Goal: Information Seeking & Learning: Learn about a topic

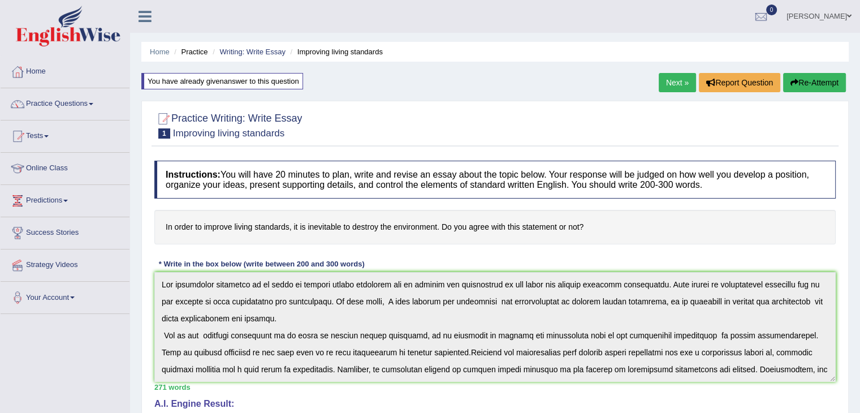
click at [62, 99] on link "Practice Questions" at bounding box center [65, 102] width 129 height 28
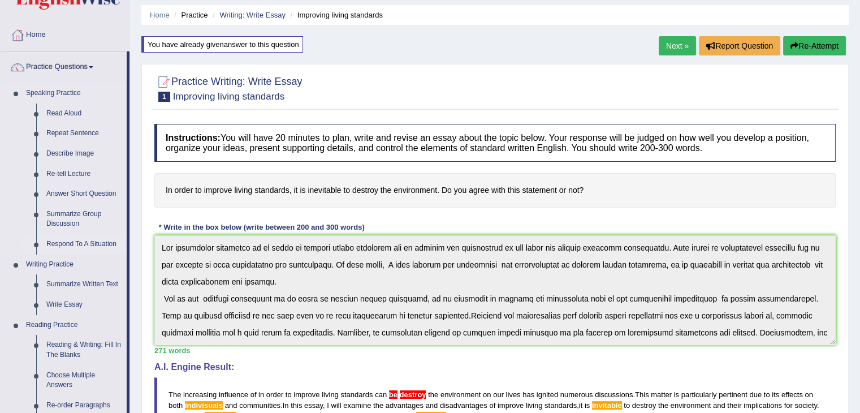
scroll to position [113, 0]
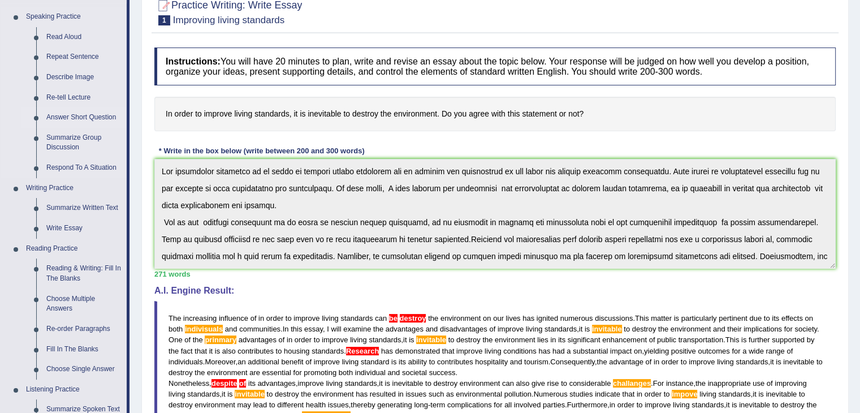
click at [64, 114] on link "Answer Short Question" at bounding box center [83, 117] width 85 height 20
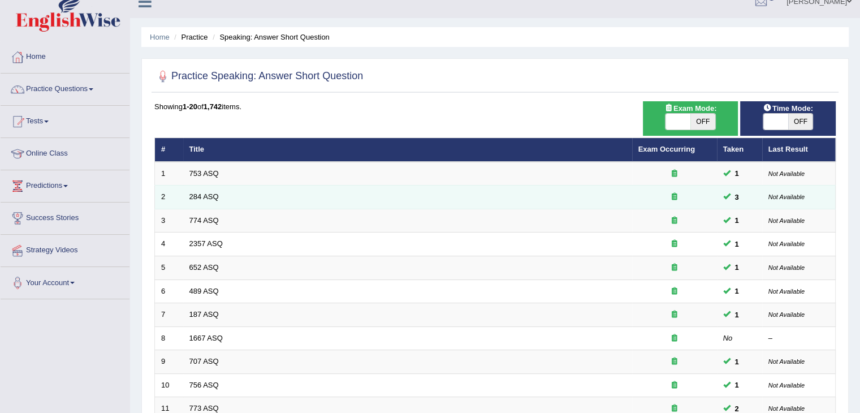
click at [206, 201] on td "284 ASQ" at bounding box center [407, 197] width 449 height 24
click at [207, 198] on link "284 ASQ" at bounding box center [203, 196] width 29 height 8
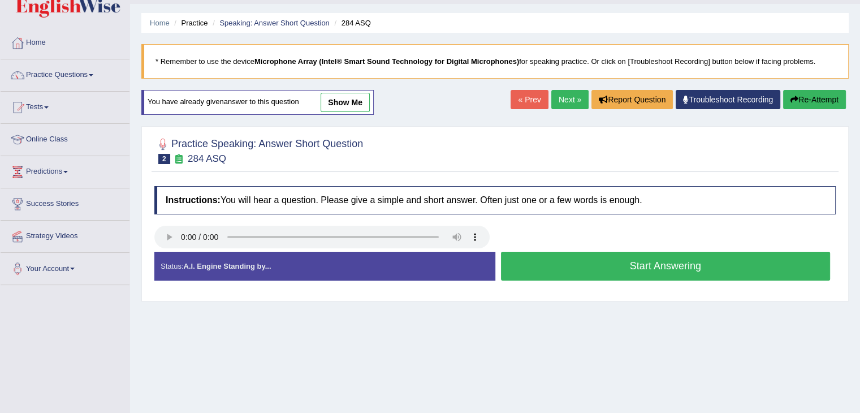
scroll to position [57, 0]
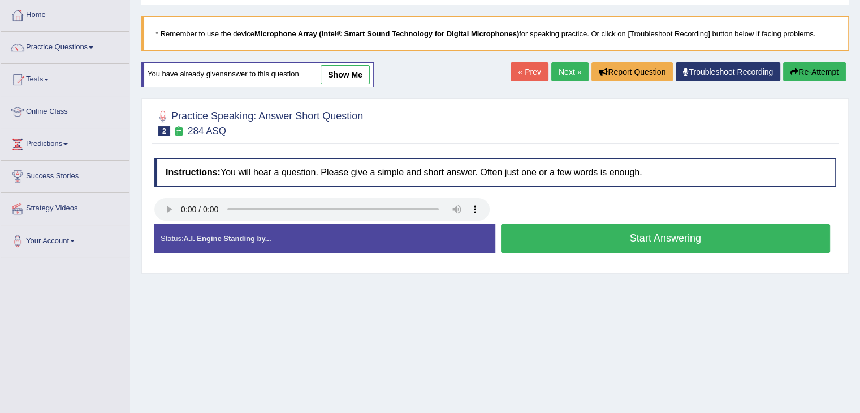
click at [592, 239] on button "Start Answering" at bounding box center [666, 238] width 330 height 29
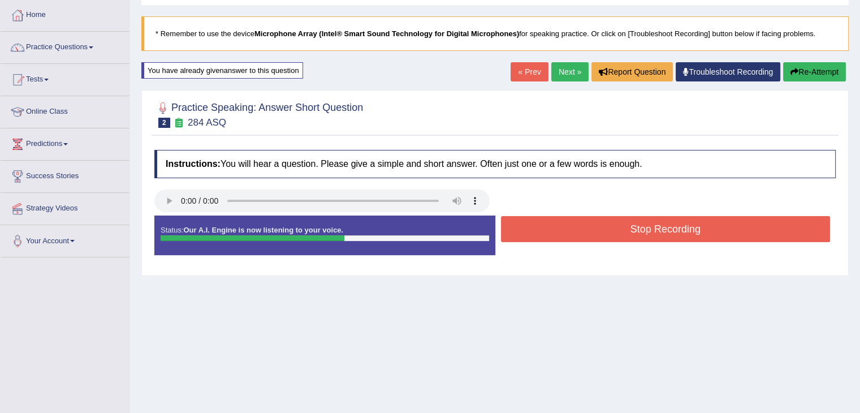
click at [606, 231] on button "Stop Recording" at bounding box center [666, 229] width 330 height 26
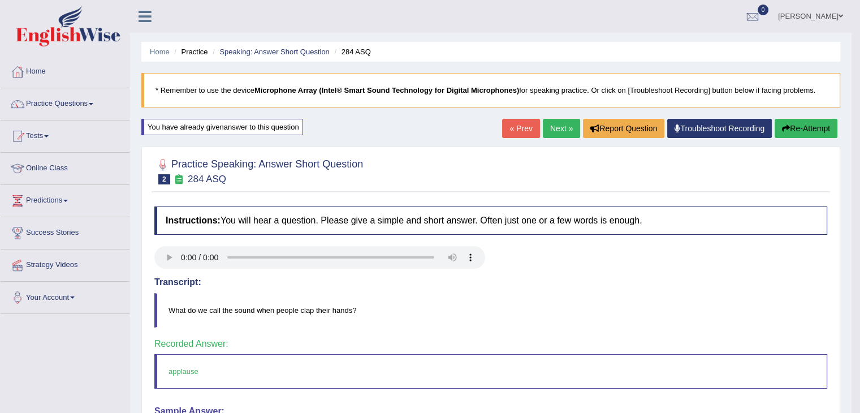
scroll to position [0, 0]
click at [553, 128] on link "Next »" at bounding box center [561, 128] width 37 height 19
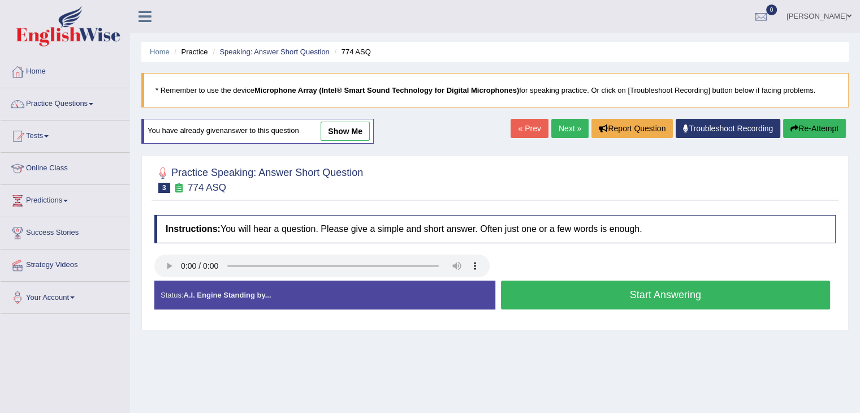
click at [561, 300] on button "Start Answering" at bounding box center [666, 294] width 330 height 29
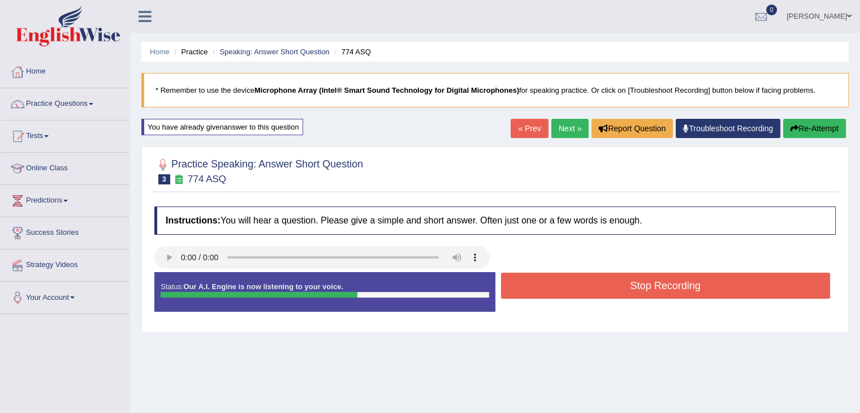
click at [569, 295] on button "Stop Recording" at bounding box center [666, 285] width 330 height 26
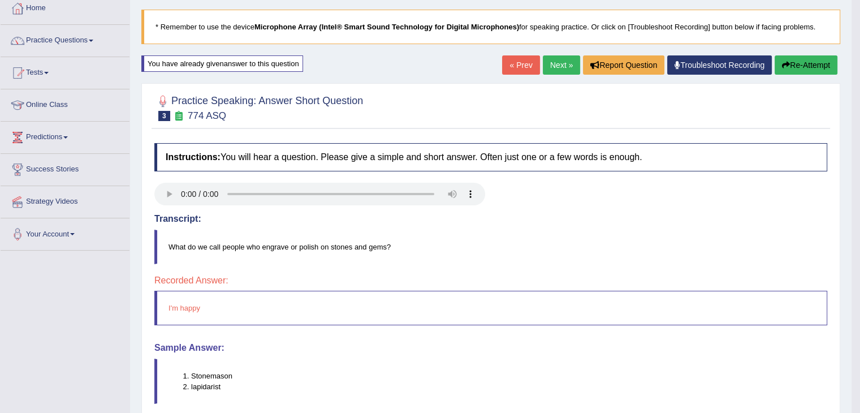
scroll to position [57, 0]
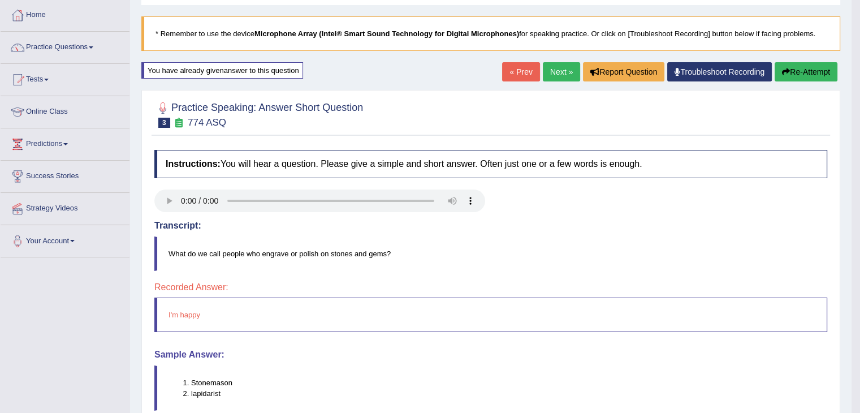
click at [549, 71] on link "Next »" at bounding box center [561, 71] width 37 height 19
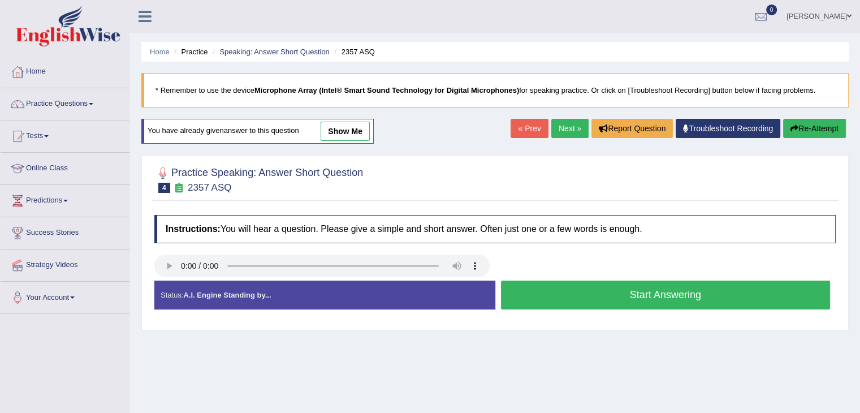
click at [547, 293] on button "Start Answering" at bounding box center [666, 294] width 330 height 29
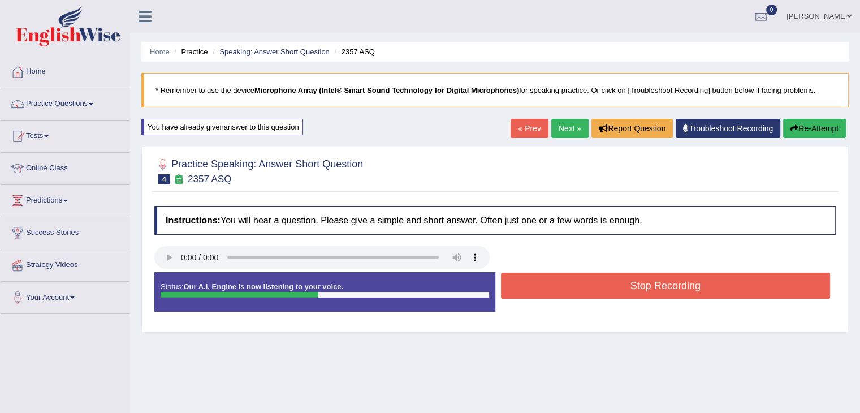
click at [548, 288] on button "Stop Recording" at bounding box center [666, 285] width 330 height 26
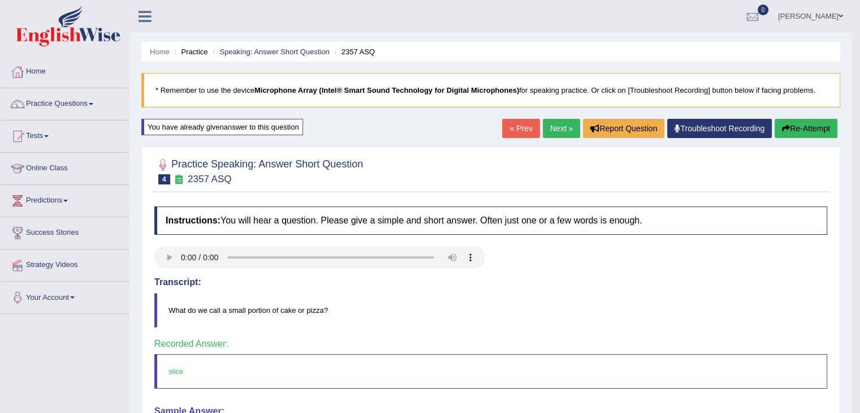
click at [559, 127] on link "Next »" at bounding box center [561, 128] width 37 height 19
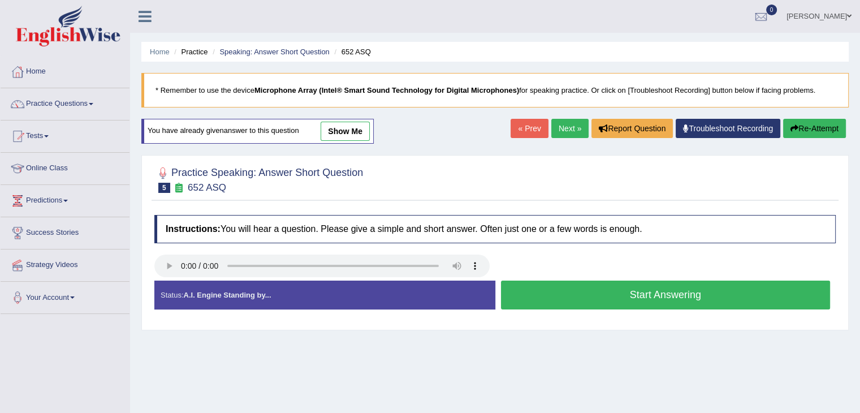
click at [581, 294] on button "Start Answering" at bounding box center [666, 294] width 330 height 29
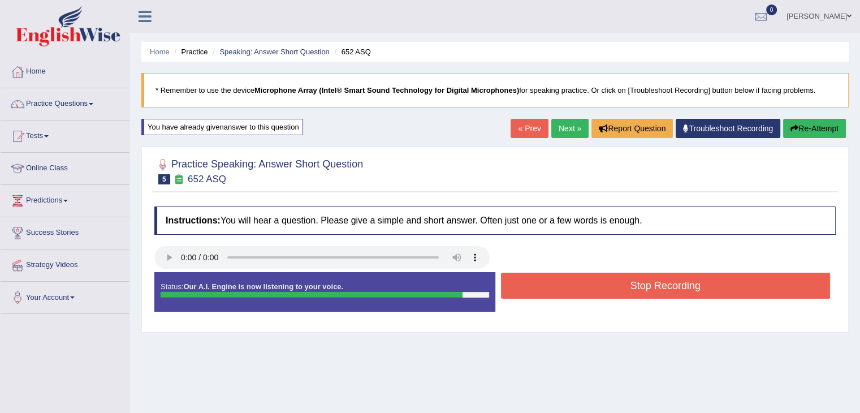
click at [586, 287] on button "Stop Recording" at bounding box center [666, 285] width 330 height 26
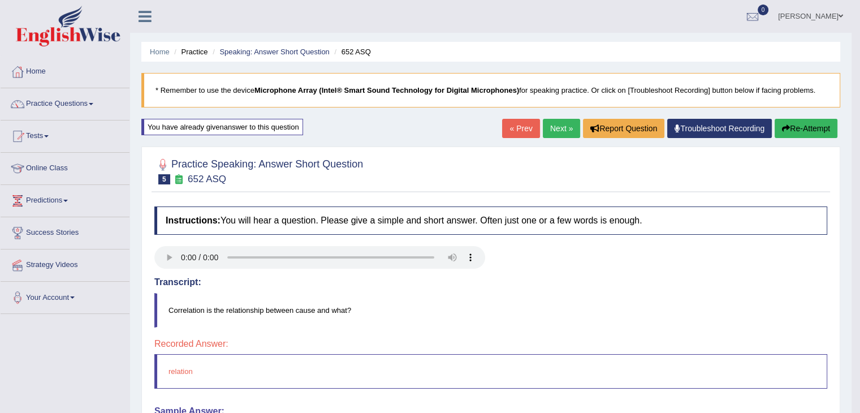
click at [556, 131] on link "Next »" at bounding box center [561, 128] width 37 height 19
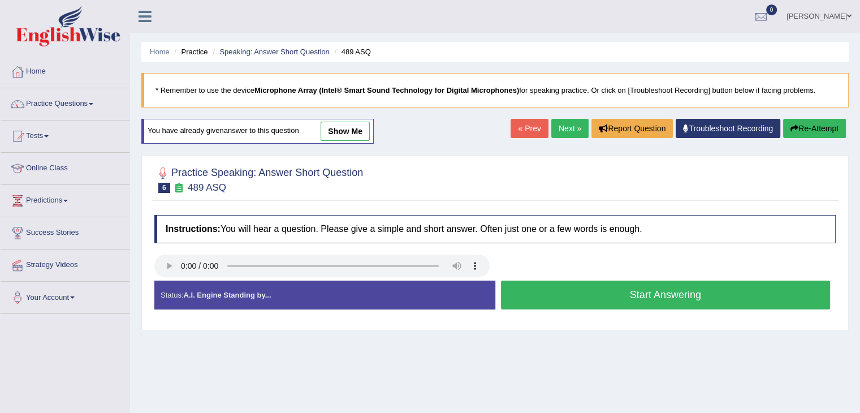
click at [560, 289] on button "Start Answering" at bounding box center [666, 294] width 330 height 29
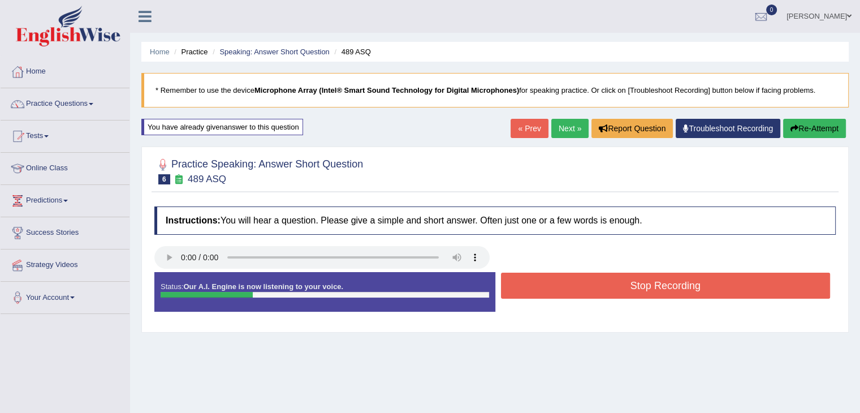
click at [559, 289] on button "Stop Recording" at bounding box center [666, 285] width 330 height 26
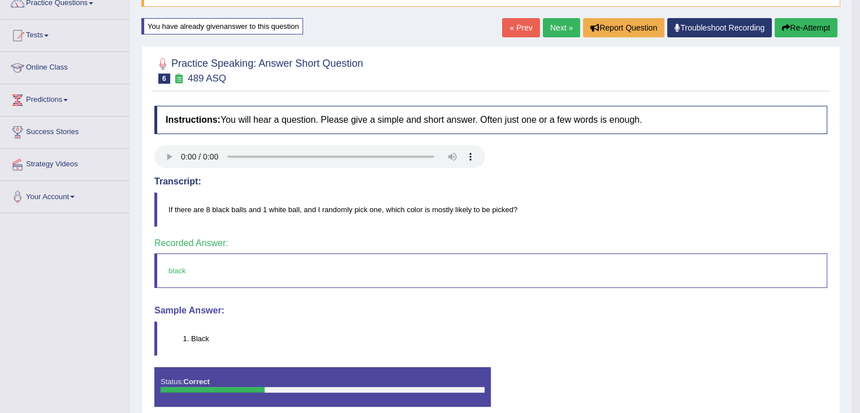
scroll to position [113, 0]
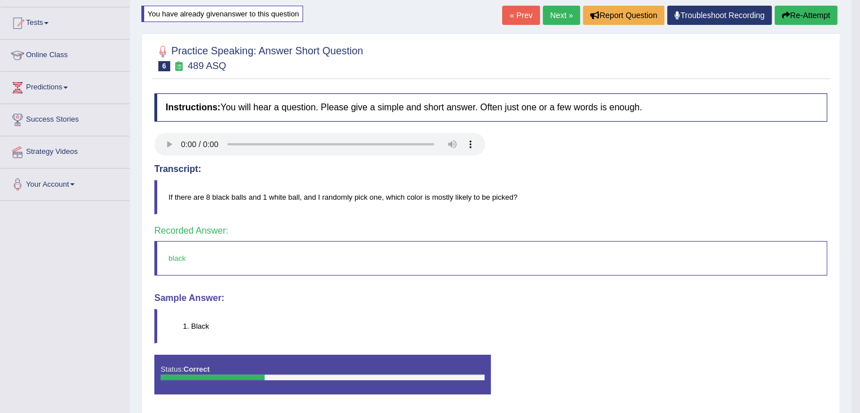
click at [560, 19] on link "Next »" at bounding box center [561, 15] width 37 height 19
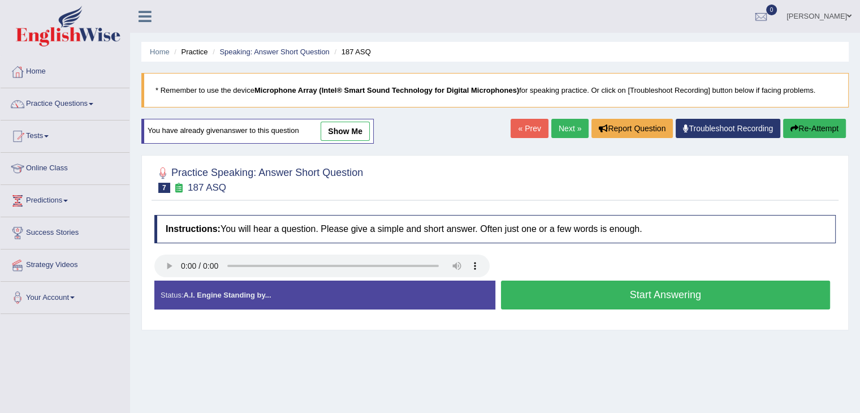
click at [543, 289] on button "Start Answering" at bounding box center [666, 294] width 330 height 29
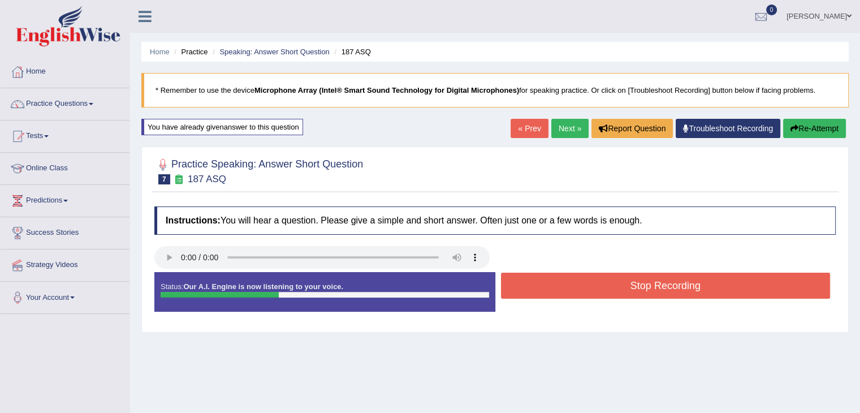
click at [565, 292] on button "Stop Recording" at bounding box center [666, 285] width 330 height 26
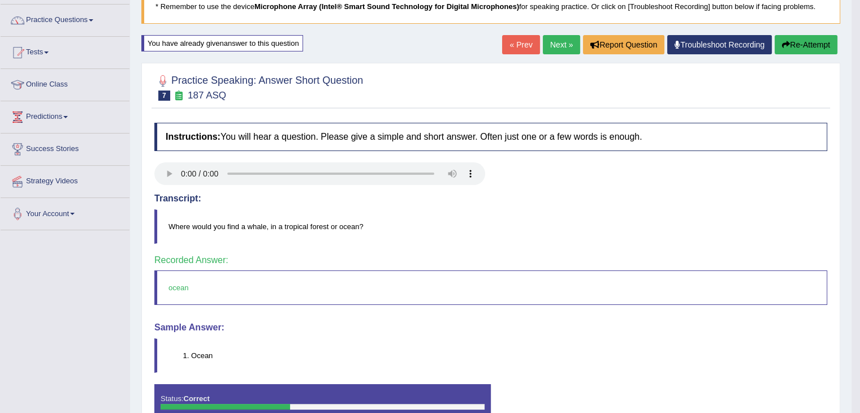
scroll to position [57, 0]
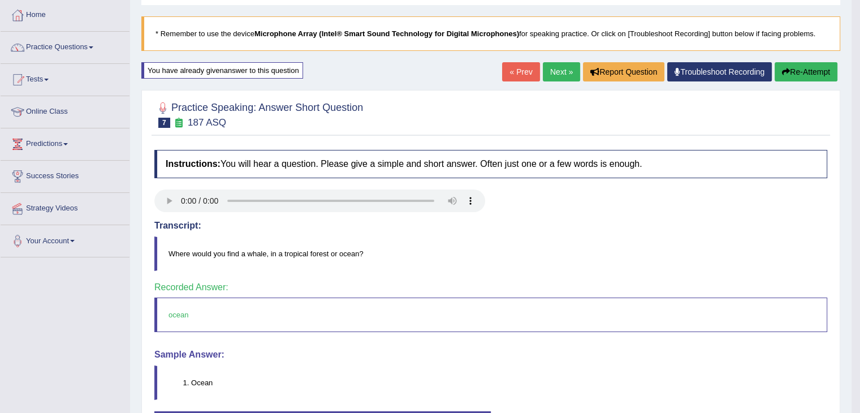
click at [554, 79] on link "Next »" at bounding box center [561, 71] width 37 height 19
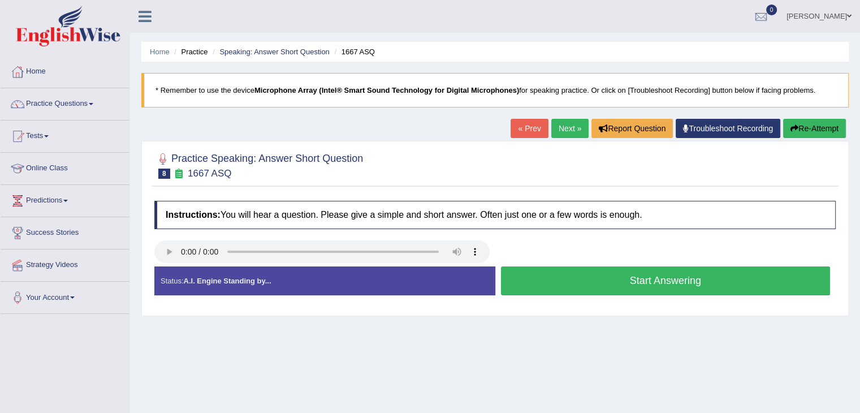
click at [629, 280] on button "Start Answering" at bounding box center [666, 280] width 330 height 29
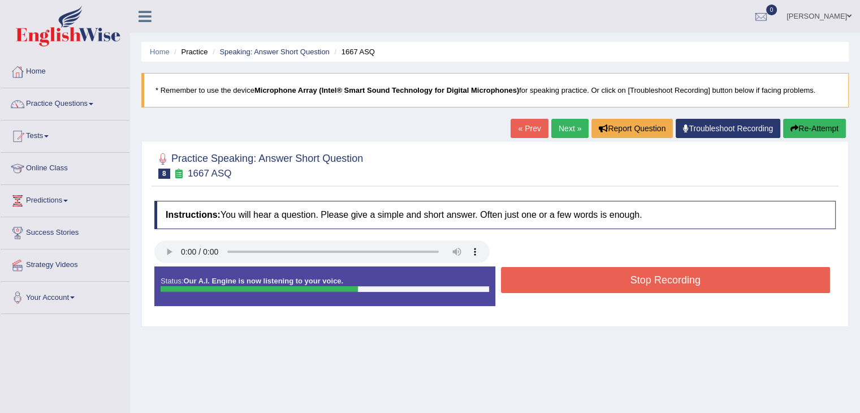
click at [628, 278] on button "Stop Recording" at bounding box center [666, 280] width 330 height 26
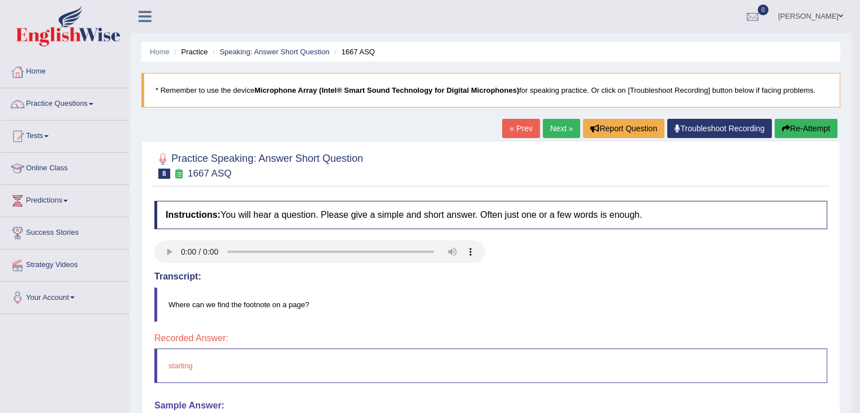
click at [547, 125] on link "Next »" at bounding box center [561, 128] width 37 height 19
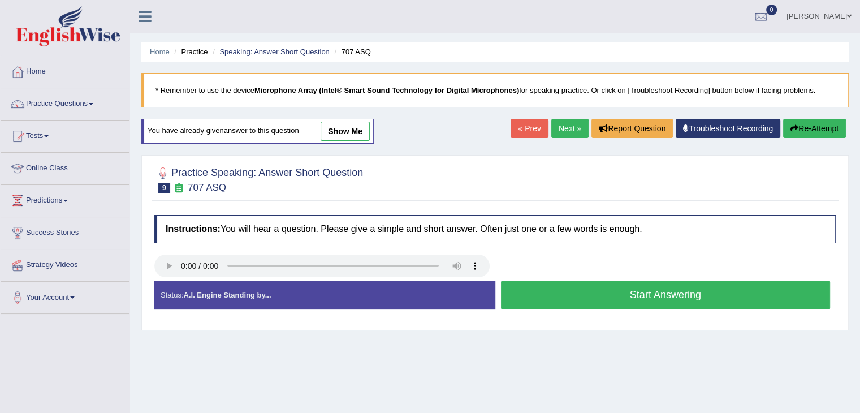
click at [574, 299] on button "Start Answering" at bounding box center [666, 294] width 330 height 29
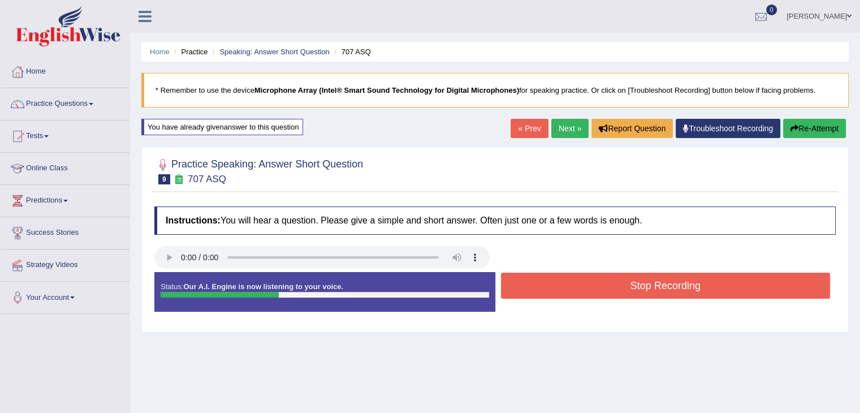
click at [555, 286] on button "Stop Recording" at bounding box center [666, 285] width 330 height 26
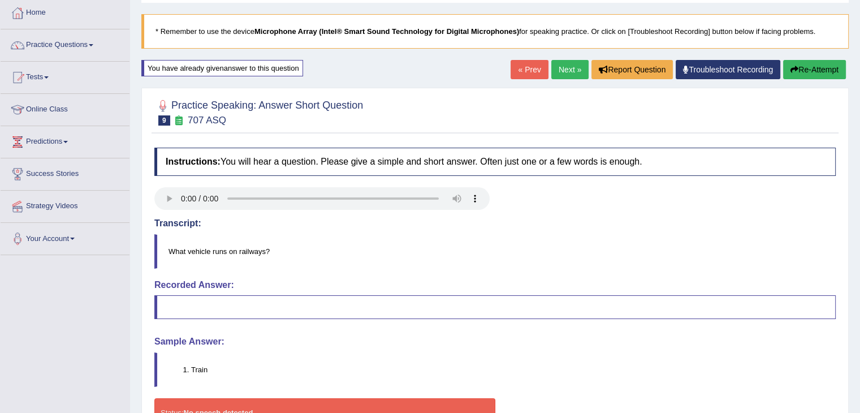
scroll to position [57, 0]
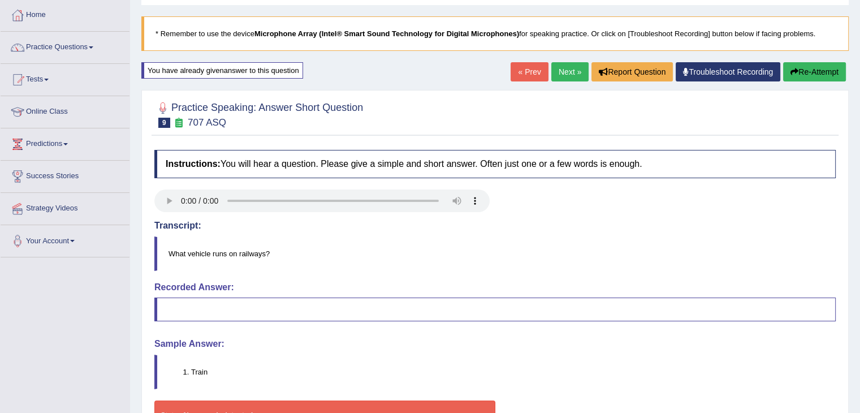
click at [561, 75] on link "Next »" at bounding box center [569, 71] width 37 height 19
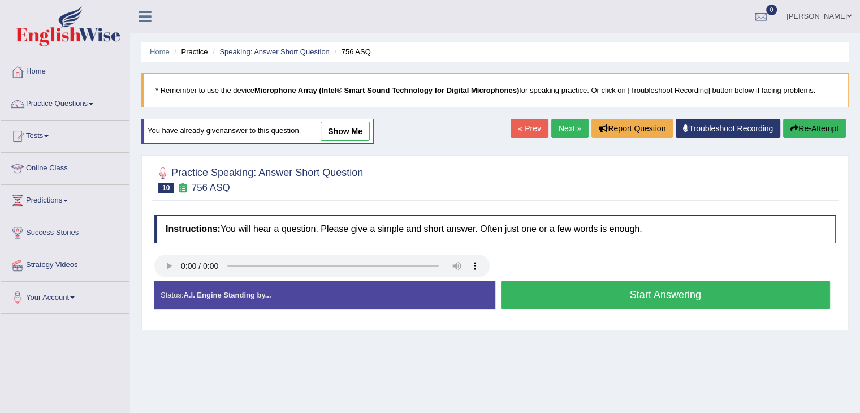
click at [609, 298] on button "Start Answering" at bounding box center [666, 294] width 330 height 29
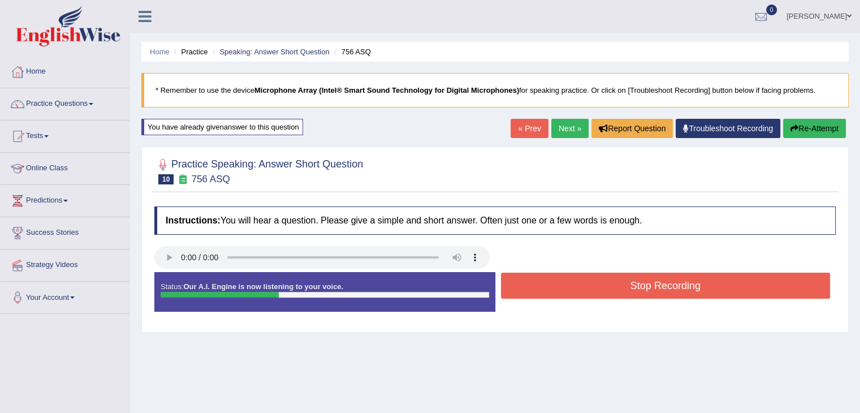
click at [608, 288] on button "Stop Recording" at bounding box center [666, 285] width 330 height 26
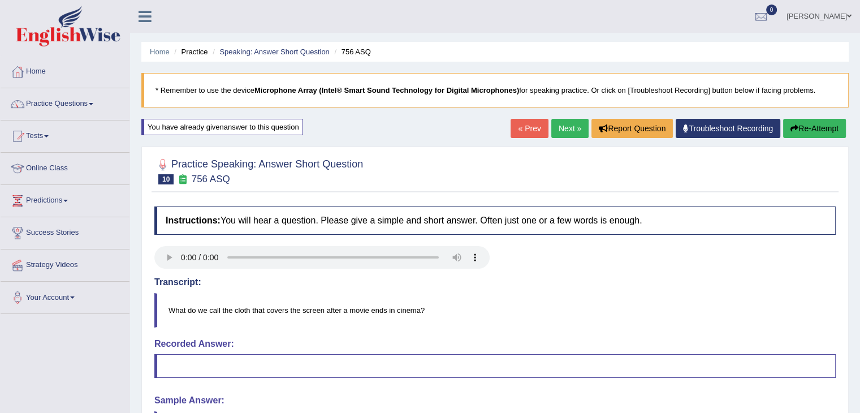
drag, startPoint x: 795, startPoint y: 125, endPoint x: 776, endPoint y: 136, distance: 22.5
click at [795, 125] on button "Re-Attempt" at bounding box center [814, 128] width 63 height 19
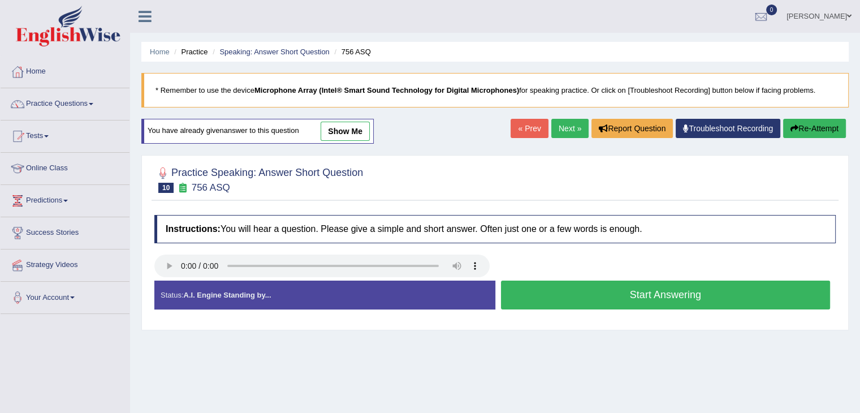
click at [570, 296] on button "Start Answering" at bounding box center [666, 294] width 330 height 29
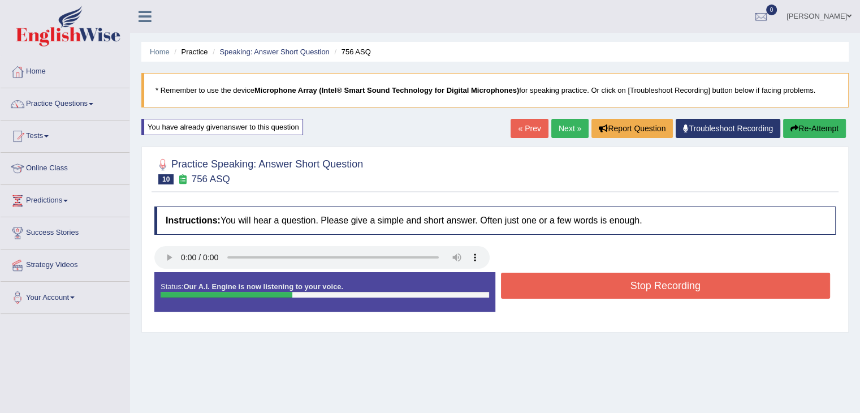
click at [570, 289] on button "Stop Recording" at bounding box center [666, 285] width 330 height 26
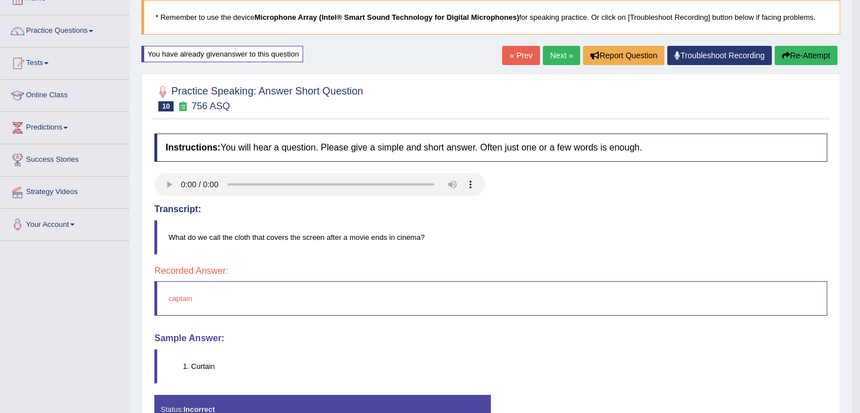
scroll to position [113, 0]
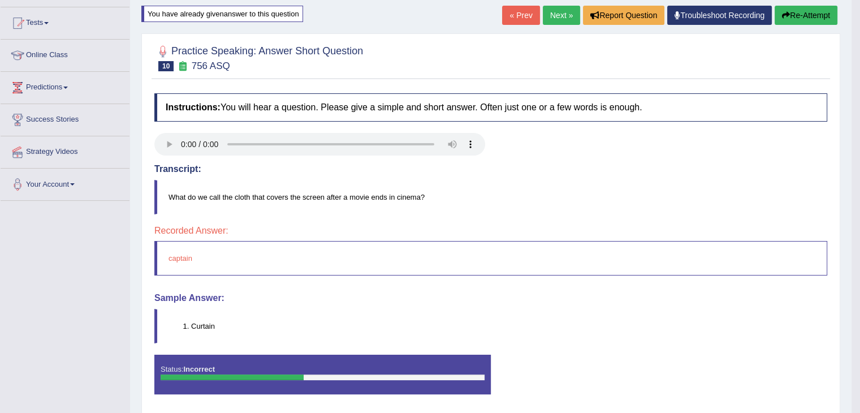
click at [554, 12] on link "Next »" at bounding box center [561, 15] width 37 height 19
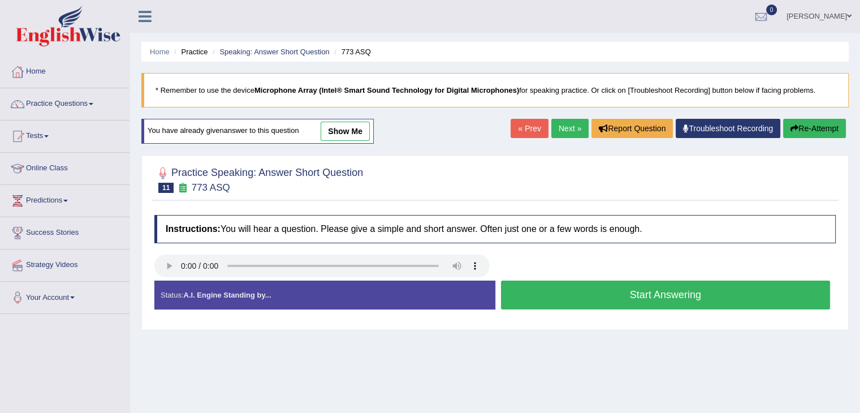
click at [606, 295] on button "Start Answering" at bounding box center [666, 294] width 330 height 29
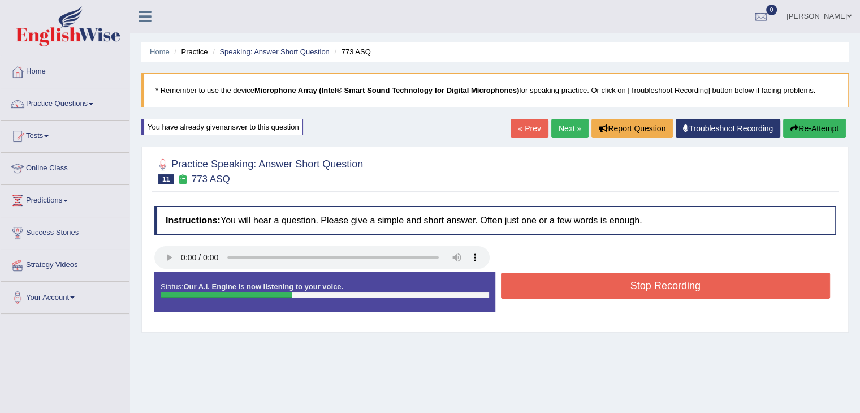
click at [611, 291] on button "Stop Recording" at bounding box center [666, 285] width 330 height 26
